Goal: Check status: Check status

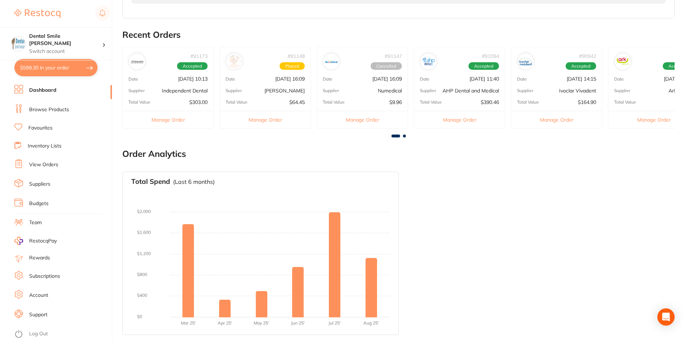
scroll to position [221, 0]
click at [280, 85] on div "# 91148 Placed Date [DATE] 16:09 Supplier [PERSON_NAME] Total Value $64.45 Mana…" at bounding box center [265, 87] width 91 height 82
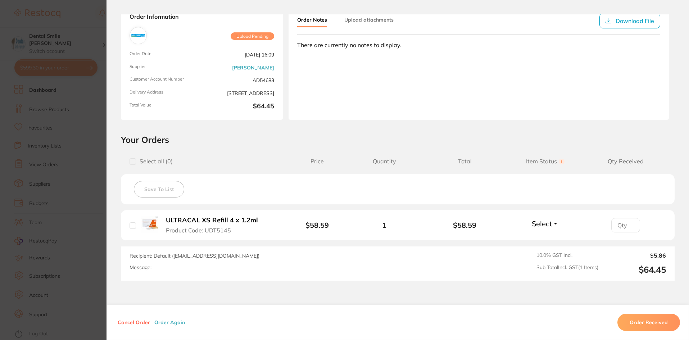
scroll to position [72, 0]
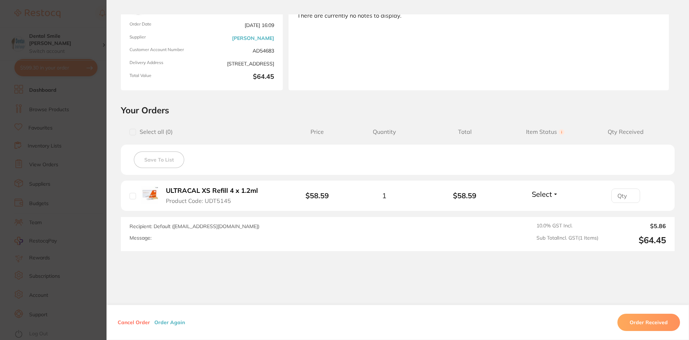
click at [258, 36] on link "[PERSON_NAME]" at bounding box center [253, 38] width 42 height 6
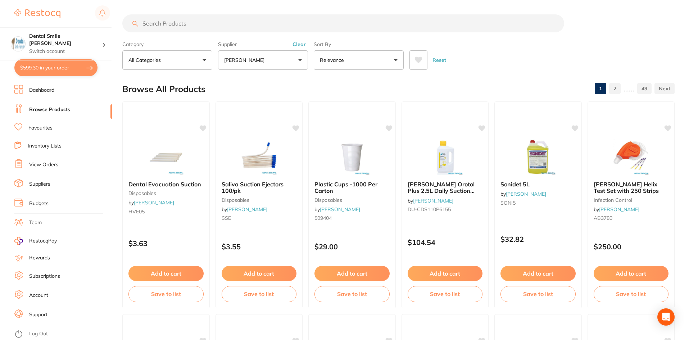
click at [40, 189] on li "Suppliers" at bounding box center [63, 184] width 98 height 11
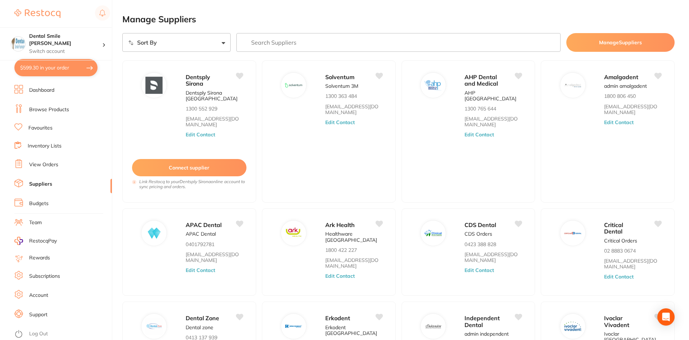
click at [267, 42] on input "search" at bounding box center [398, 42] width 325 height 19
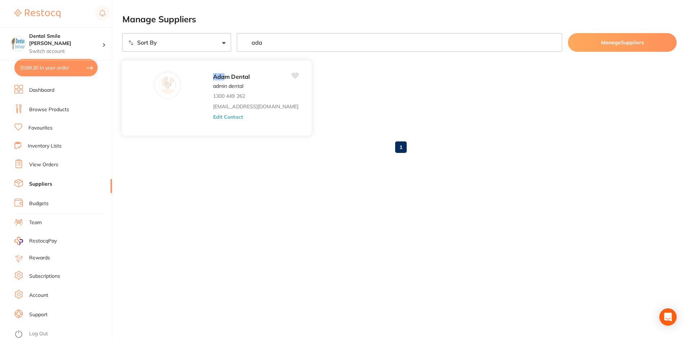
type input "ada"
click at [213, 118] on button "Edit Contact" at bounding box center [228, 117] width 30 height 6
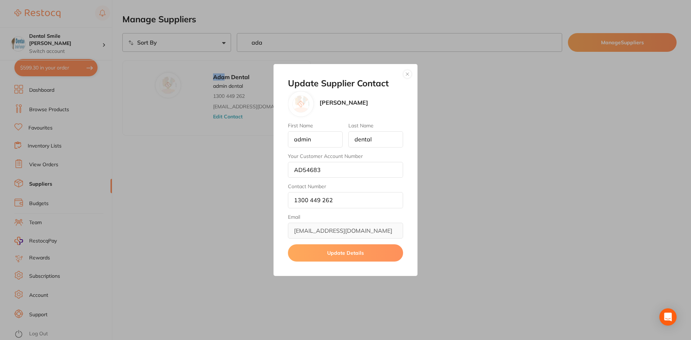
click at [410, 74] on button "button" at bounding box center [407, 74] width 9 height 9
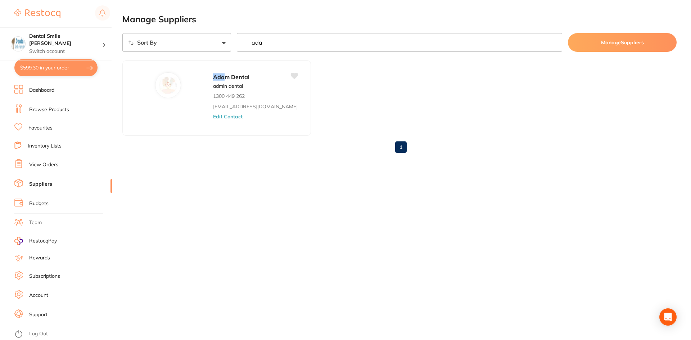
click at [32, 91] on link "Dashboard" at bounding box center [41, 90] width 25 height 7
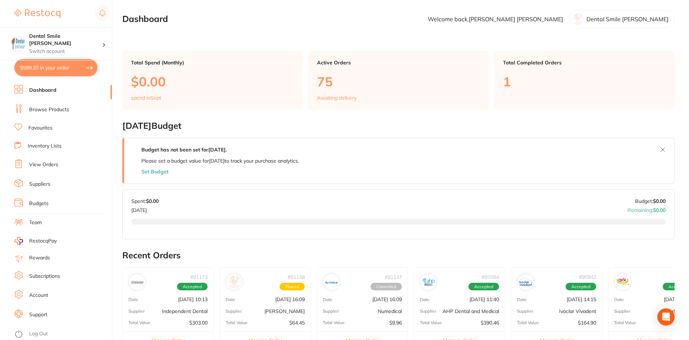
click at [275, 302] on p "[DATE] 16:09" at bounding box center [290, 300] width 30 height 6
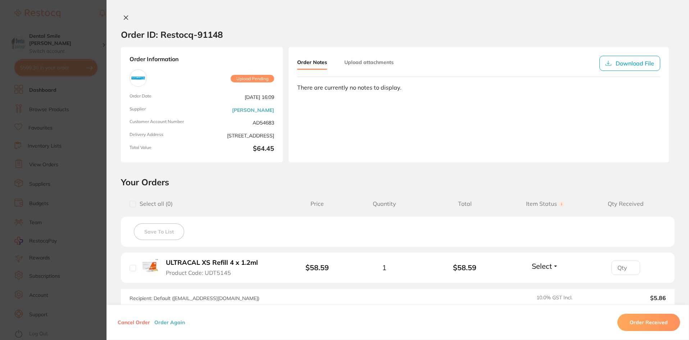
click at [73, 191] on section "Order ID: Restocq- 91148 Order Information Upload Pending Order Date [DATE] 16:…" at bounding box center [344, 170] width 689 height 340
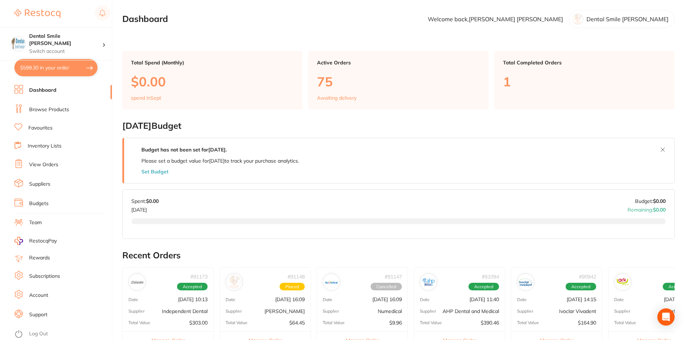
click at [44, 185] on link "Suppliers" at bounding box center [39, 184] width 21 height 7
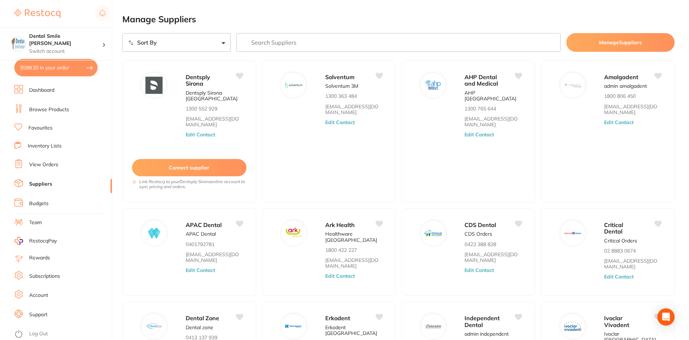
click at [252, 40] on input "search" at bounding box center [398, 42] width 325 height 19
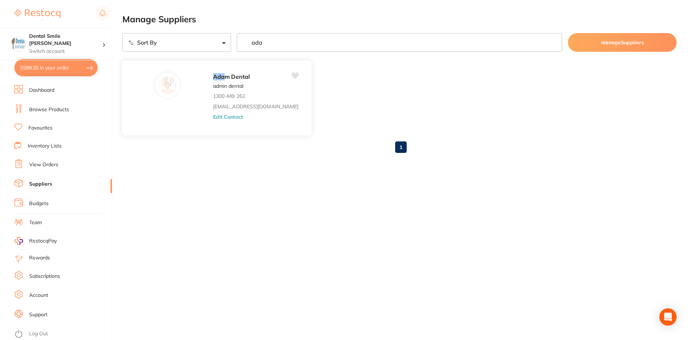
type input "ada"
click at [213, 118] on button "Edit Contact" at bounding box center [228, 117] width 30 height 6
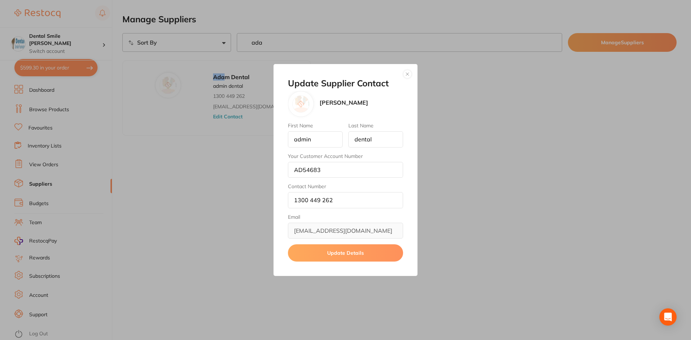
click at [58, 110] on div "Update Supplier Contact [PERSON_NAME] First Name admin Last Name dental Your Cu…" at bounding box center [345, 170] width 691 height 340
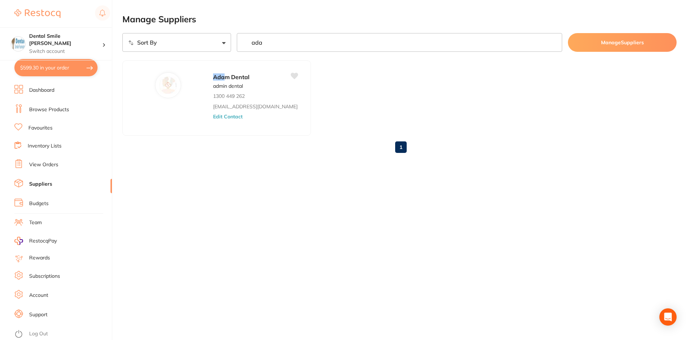
click at [51, 111] on link "Browse Products" at bounding box center [49, 109] width 40 height 7
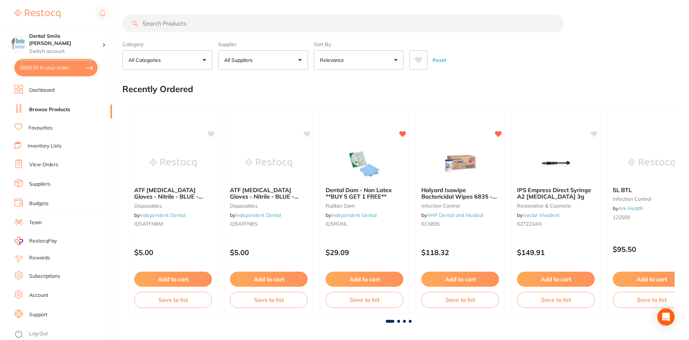
click at [42, 89] on link "Dashboard" at bounding box center [41, 90] width 25 height 7
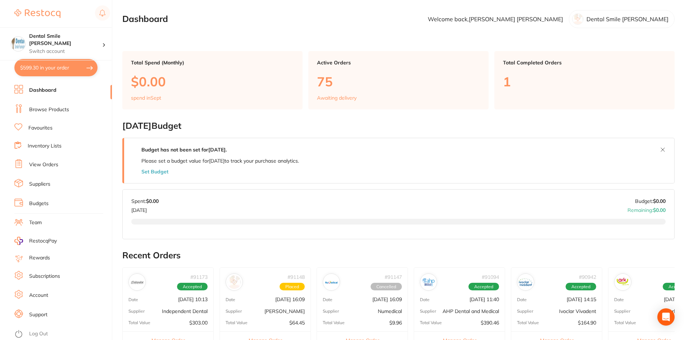
drag, startPoint x: 287, startPoint y: 285, endPoint x: 282, endPoint y: 283, distance: 4.9
click at [287, 283] on span "Placed" at bounding box center [292, 287] width 25 height 8
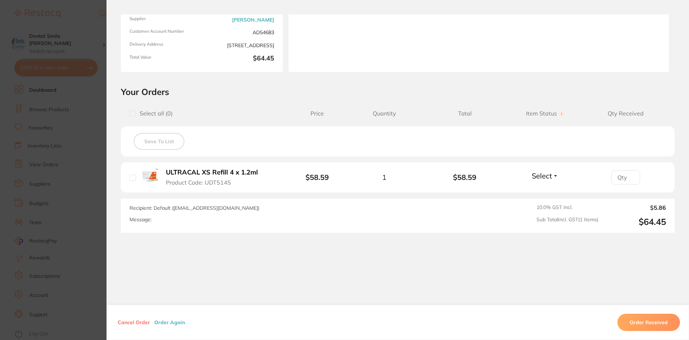
scroll to position [54, 0]
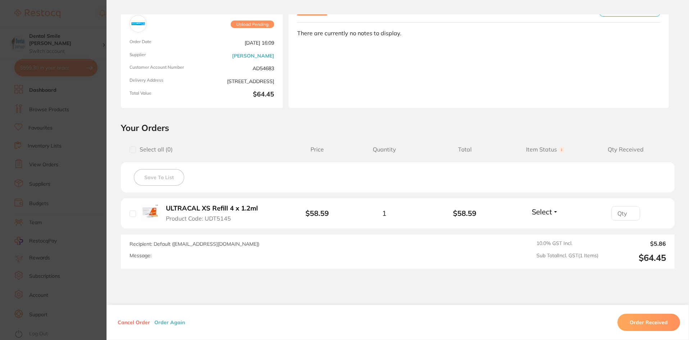
click at [87, 155] on section "Order ID: Restocq- 91148 Order Information Upload Pending Order Date [DATE] 16:…" at bounding box center [344, 170] width 689 height 340
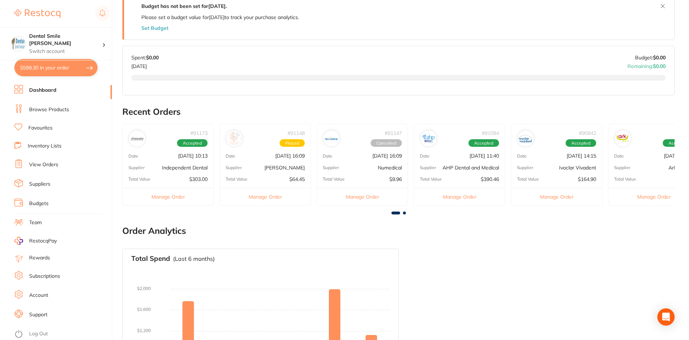
scroll to position [144, 0]
click at [269, 165] on div "Supplier [PERSON_NAME]" at bounding box center [265, 167] width 91 height 6
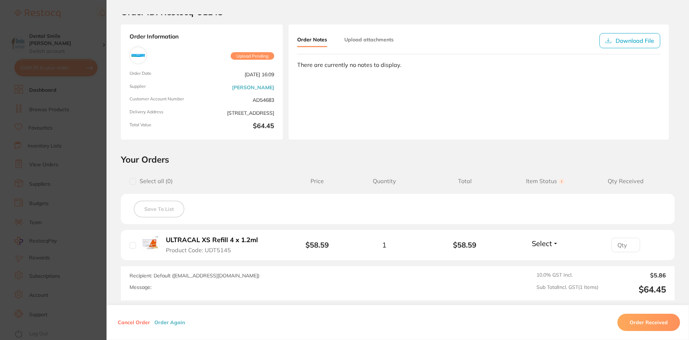
scroll to position [18, 0]
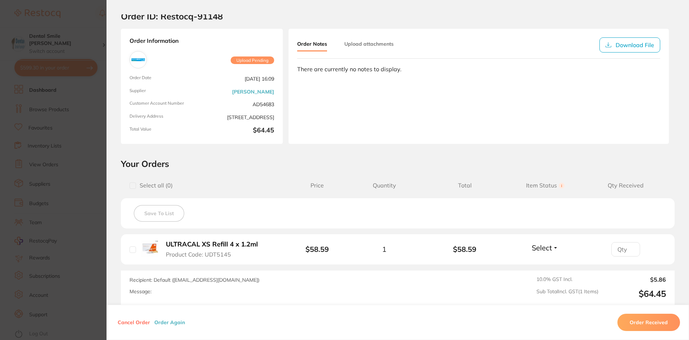
click at [91, 173] on section "Order ID: Restocq- 91148 Order Information Upload Pending Order Date [DATE] 16:…" at bounding box center [344, 170] width 689 height 340
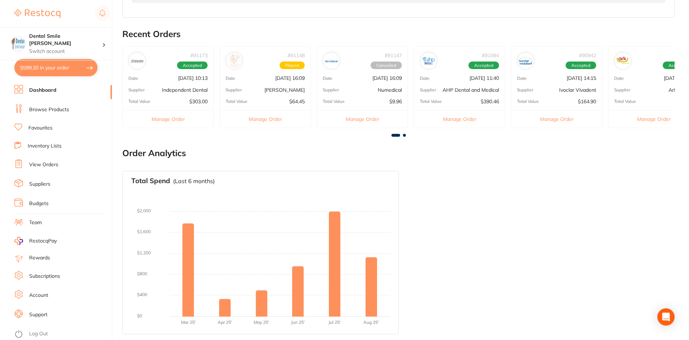
scroll to position [77, 0]
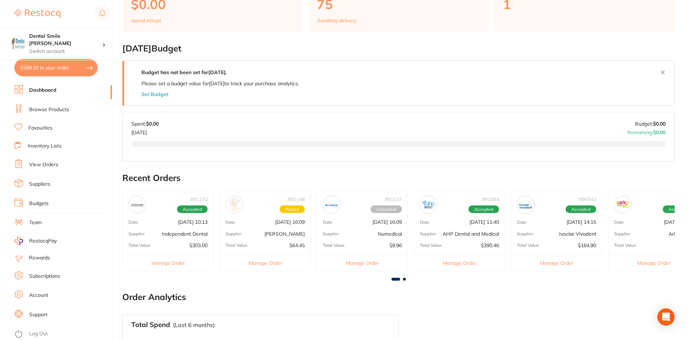
click at [275, 224] on p "[DATE] 16:09" at bounding box center [290, 222] width 30 height 6
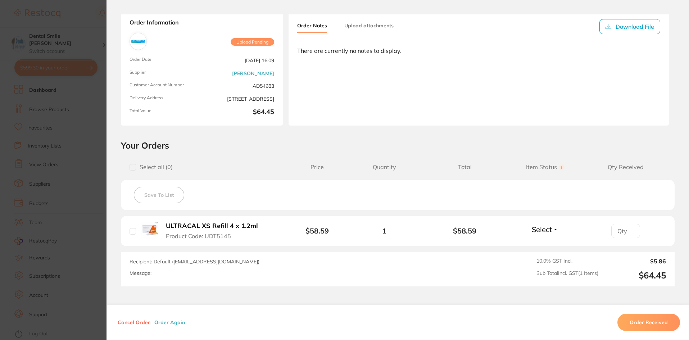
scroll to position [90, 0]
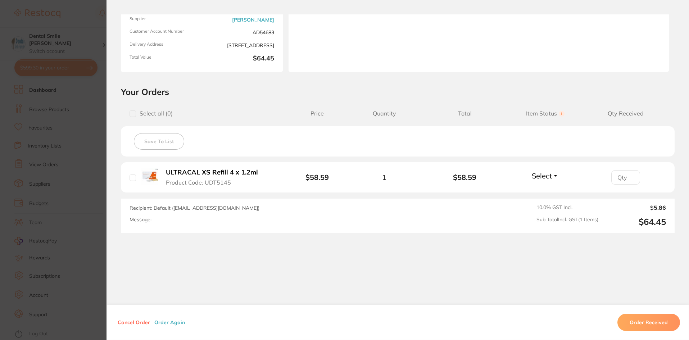
click at [64, 129] on section "Order ID: Restocq- 91148 Order Information Upload Pending Order Date [DATE] 16:…" at bounding box center [344, 170] width 689 height 340
